Goal: Task Accomplishment & Management: Complete application form

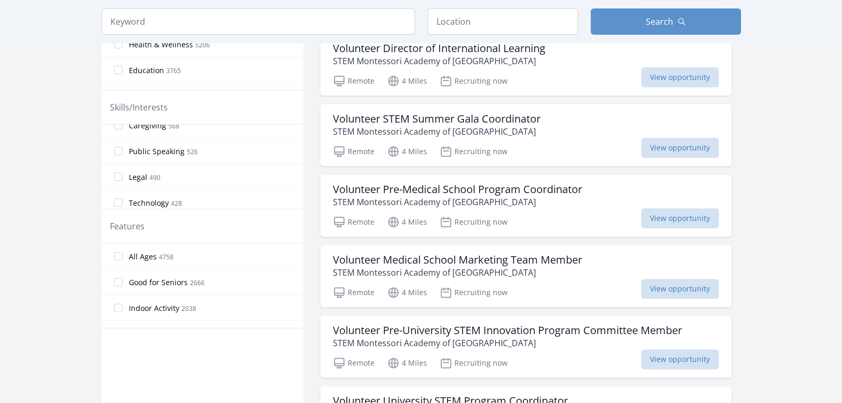
scroll to position [455, 0]
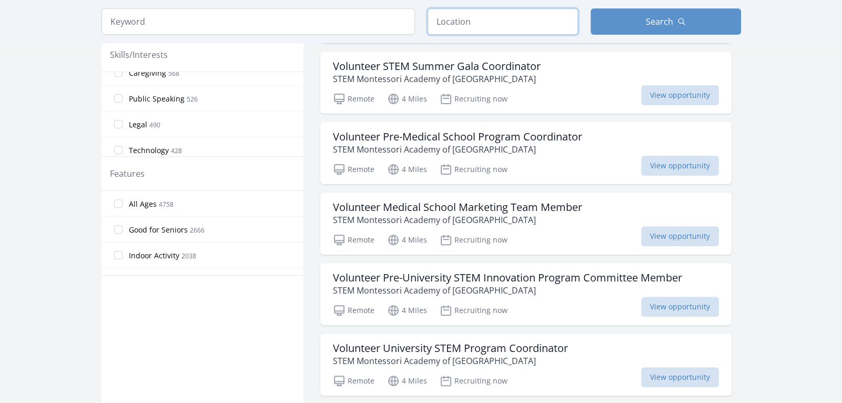
click at [469, 24] on input "text" at bounding box center [502, 21] width 150 height 26
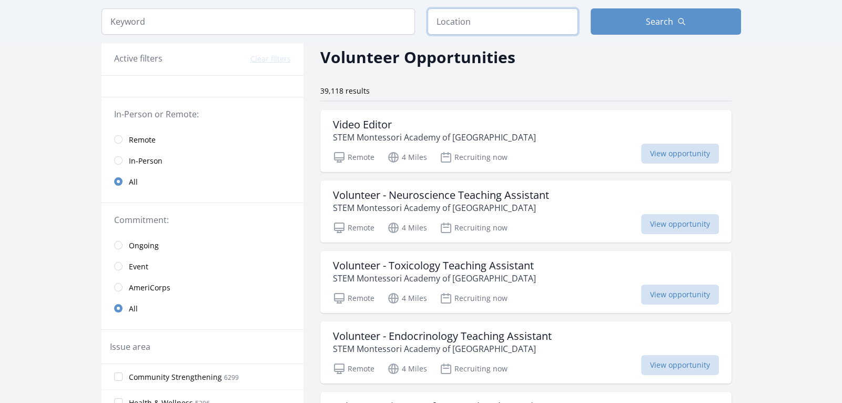
scroll to position [46, 0]
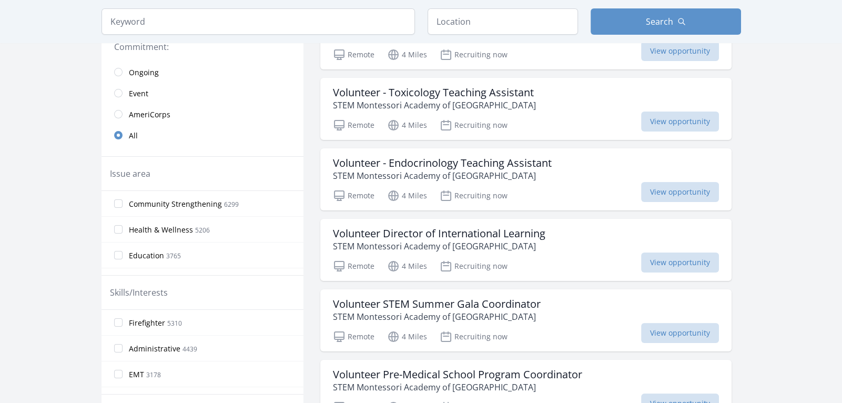
scroll to position [223, 0]
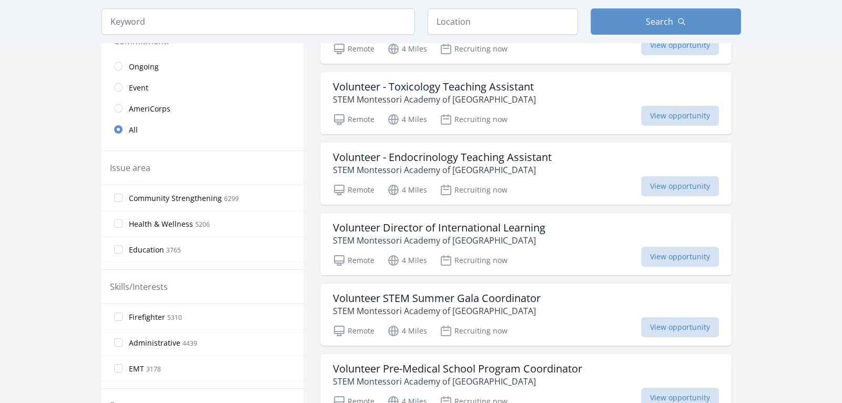
click at [160, 220] on span "Health & Wellness" at bounding box center [161, 224] width 64 height 11
click at [122, 220] on input "Health & Wellness 5206" at bounding box center [118, 223] width 8 height 8
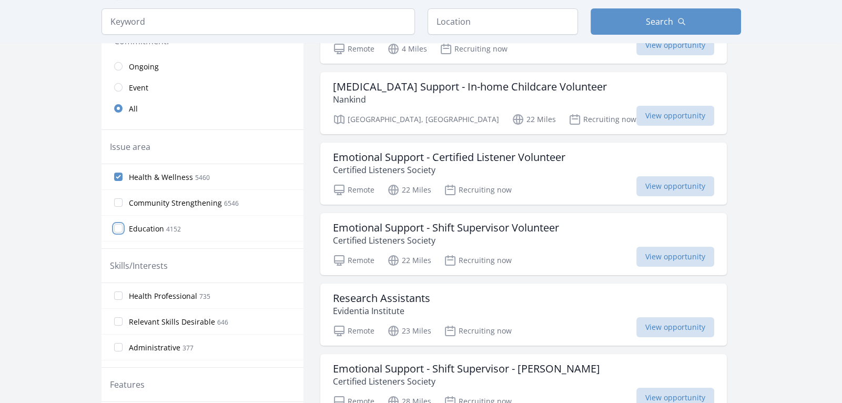
click at [120, 224] on input "Education 4152" at bounding box center [118, 228] width 8 height 8
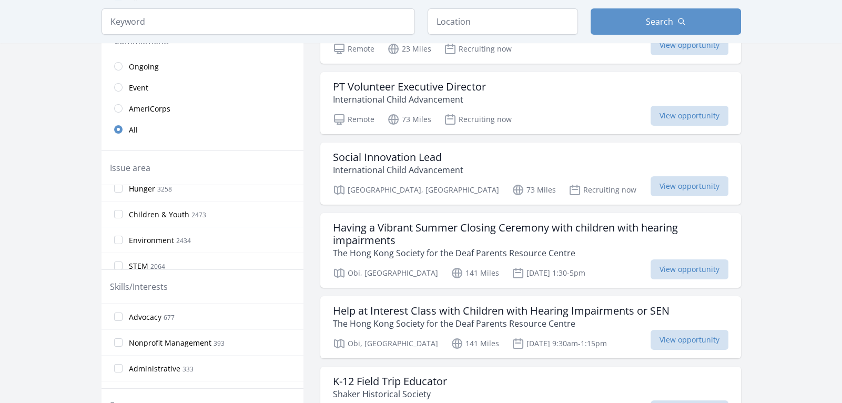
scroll to position [116, 0]
click at [120, 209] on input "Children & Youth 2473" at bounding box center [118, 211] width 8 height 8
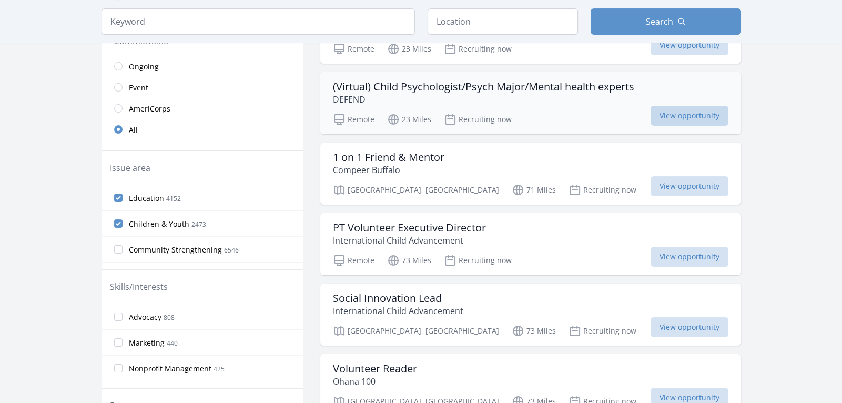
type textarea "(Virtual) Child Psychologist/Psych Major/Mental health experts DEFEND Remote 23…"
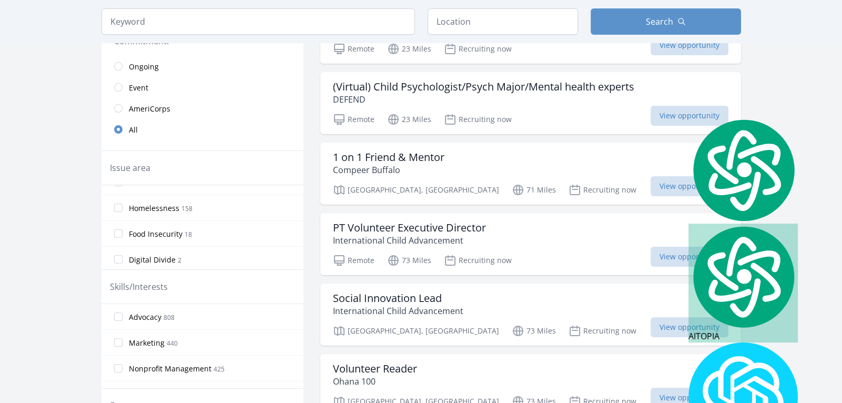
scroll to position [0, 0]
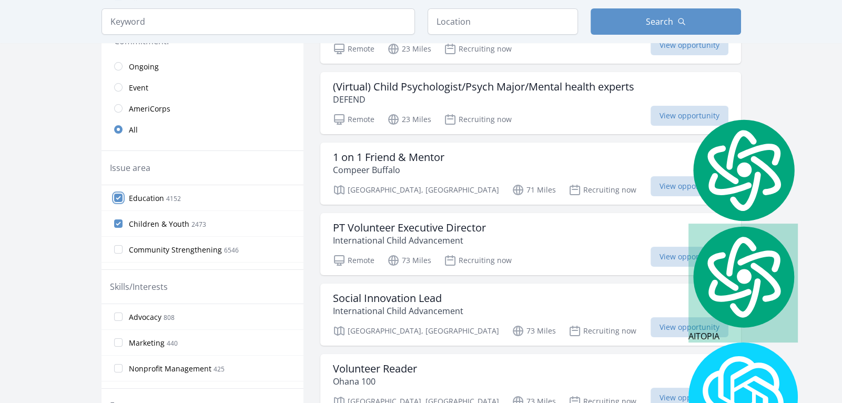
click at [116, 197] on input "Education 4152" at bounding box center [118, 197] width 8 height 8
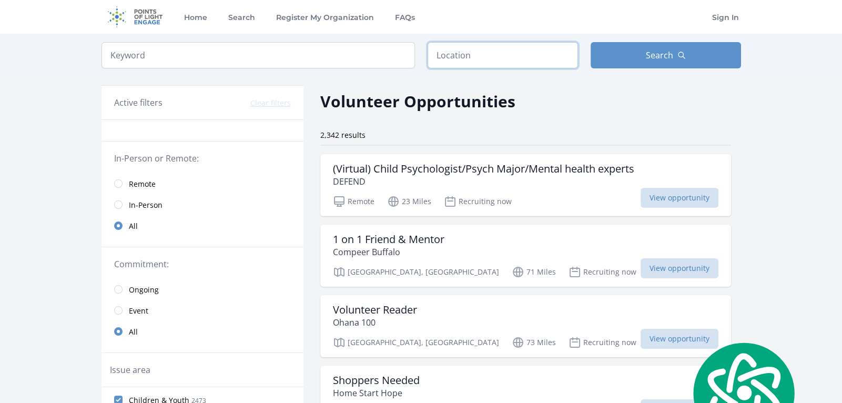
click at [445, 59] on input "text" at bounding box center [502, 55] width 150 height 26
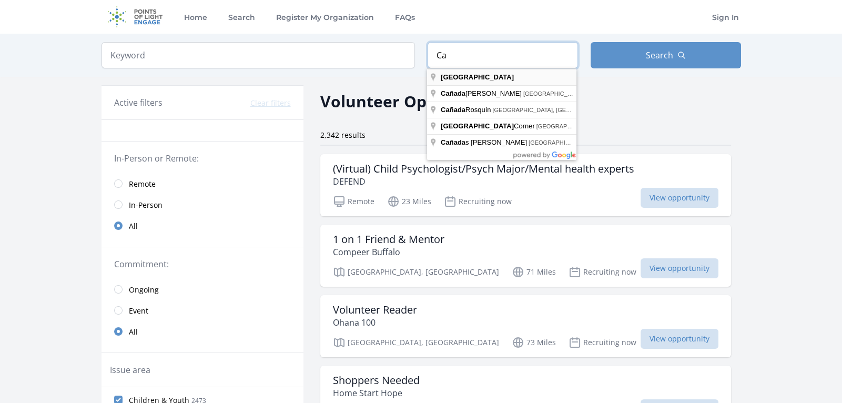
type input "C"
type input "Ontario, Canada"
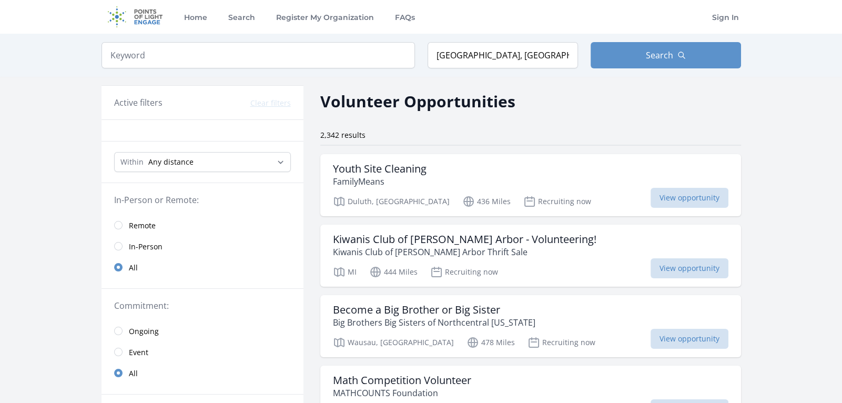
scroll to position [100, 0]
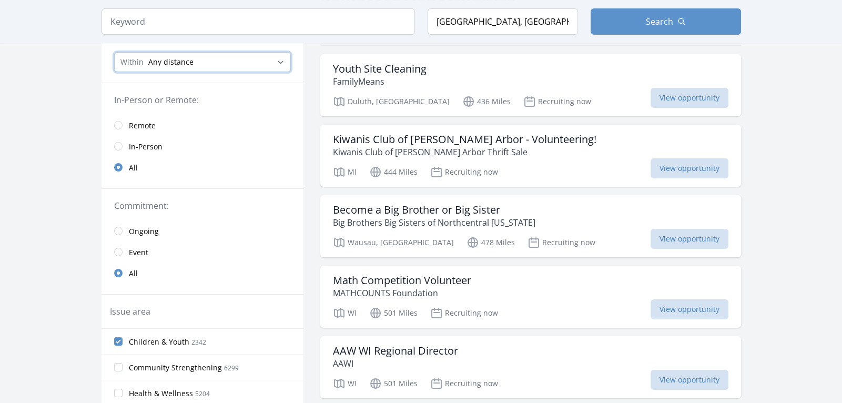
click at [212, 56] on select "Any distance , 5 Miles , 20 Miles , 50 Miles , 100 Miles" at bounding box center [202, 62] width 177 height 20
select select "80467"
click at [114, 52] on select "Any distance , 5 Miles , 20 Miles , 50 Miles , 100 Miles" at bounding box center [202, 62] width 177 height 20
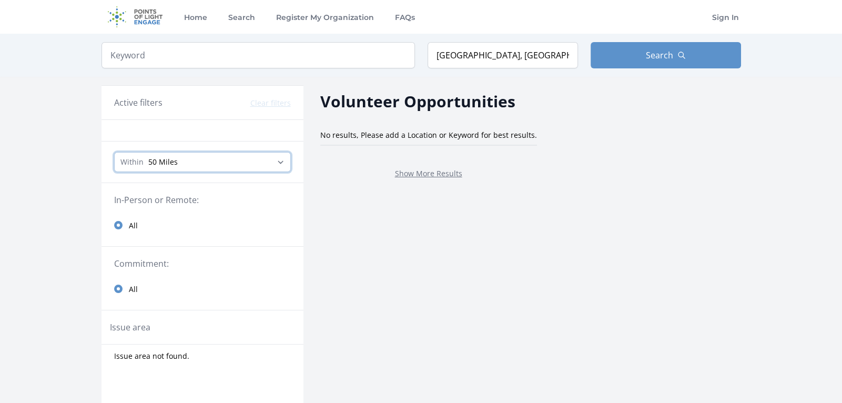
click at [191, 162] on select "Any distance , 5 Miles , 20 Miles , 50 Miles , 100 Miles" at bounding box center [202, 162] width 177 height 20
select select "all"
click at [114, 152] on select "Any distance , 5 Miles , 20 Miles , 50 Miles , 100 Miles" at bounding box center [202, 162] width 177 height 20
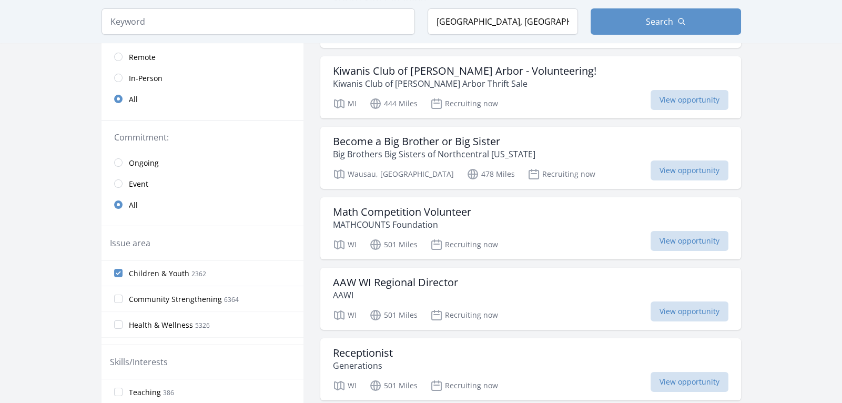
scroll to position [160, 0]
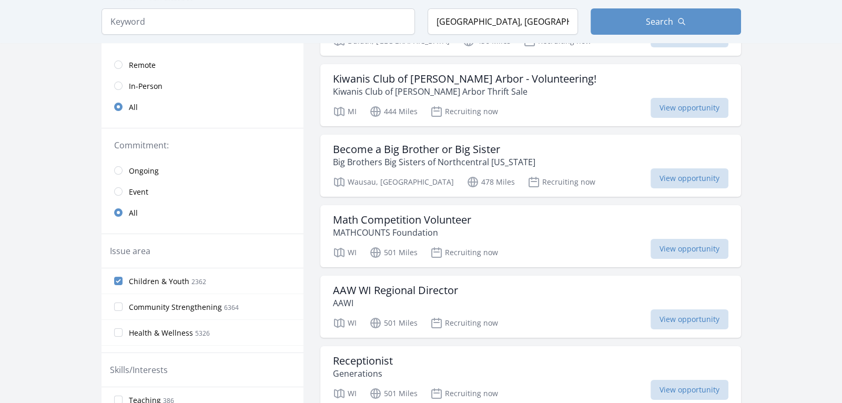
click at [153, 65] on span "Remote" at bounding box center [142, 65] width 27 height 11
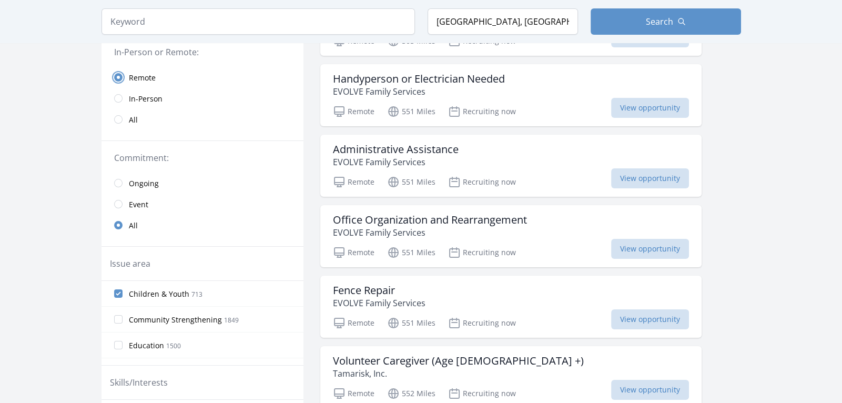
click at [120, 73] on input "radio" at bounding box center [118, 77] width 8 height 8
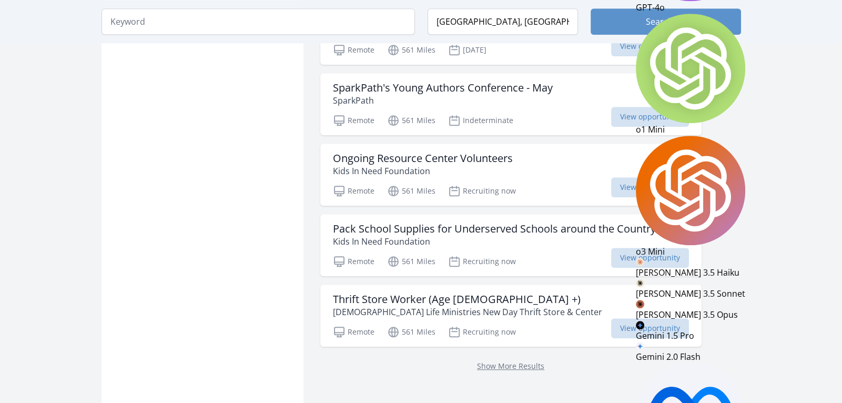
scroll to position [1234, 0]
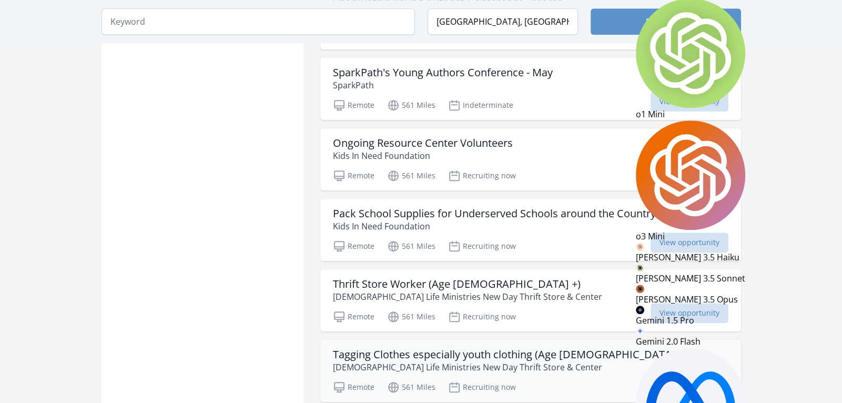
scroll to position [1303, 0]
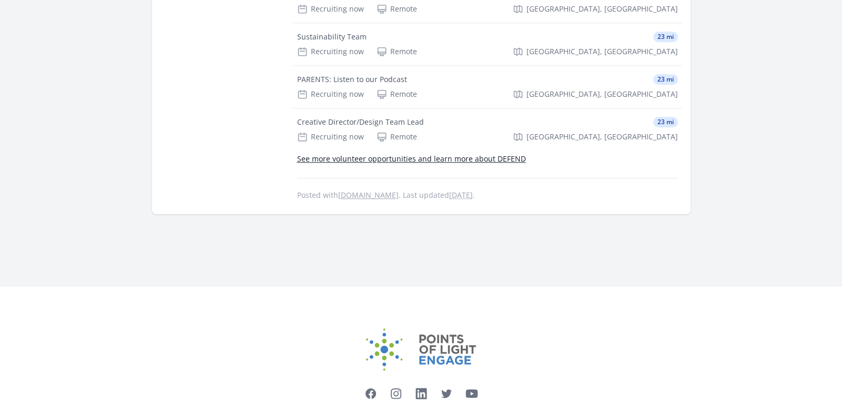
scroll to position [1351, 0]
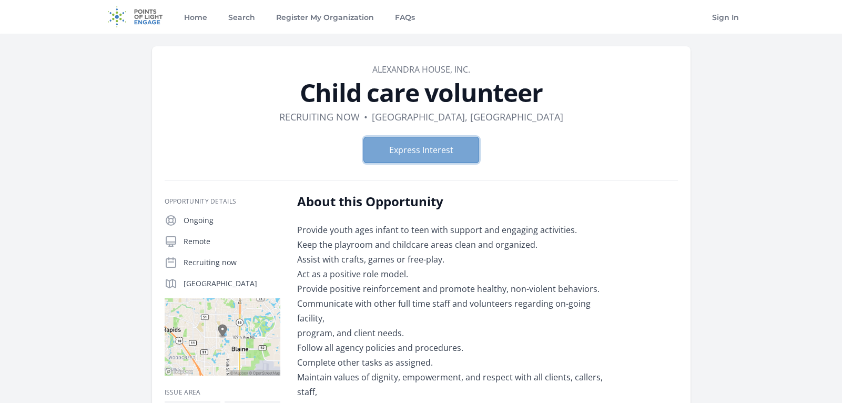
click at [391, 155] on button "Express Interest" at bounding box center [421, 150] width 116 height 26
